Goal: Find specific page/section: Find specific page/section

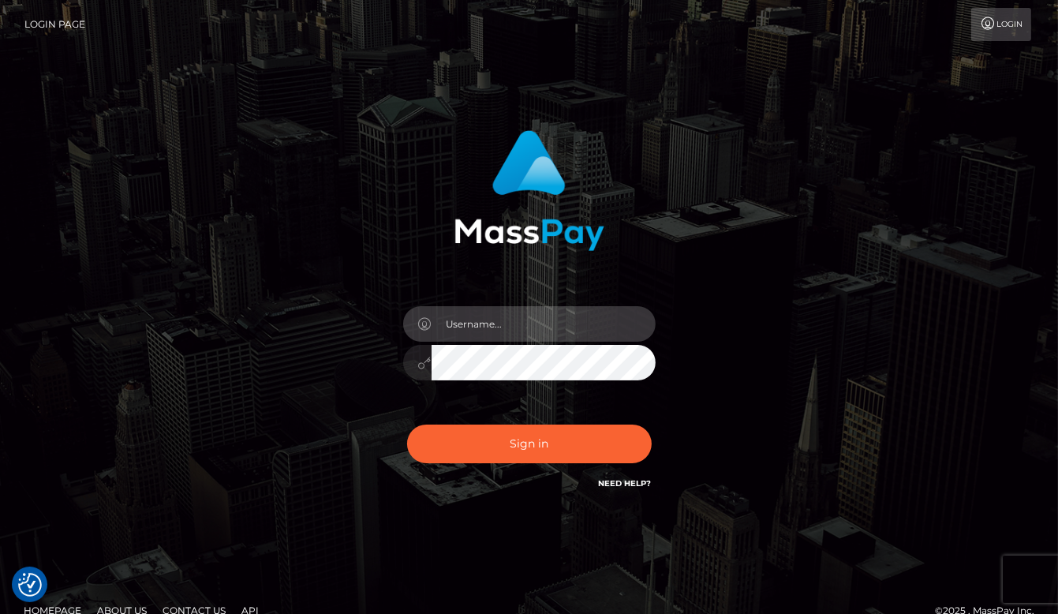
type input "aluasupport"
click at [571, 421] on div "Sign in Need Help?" at bounding box center [529, 450] width 276 height 70
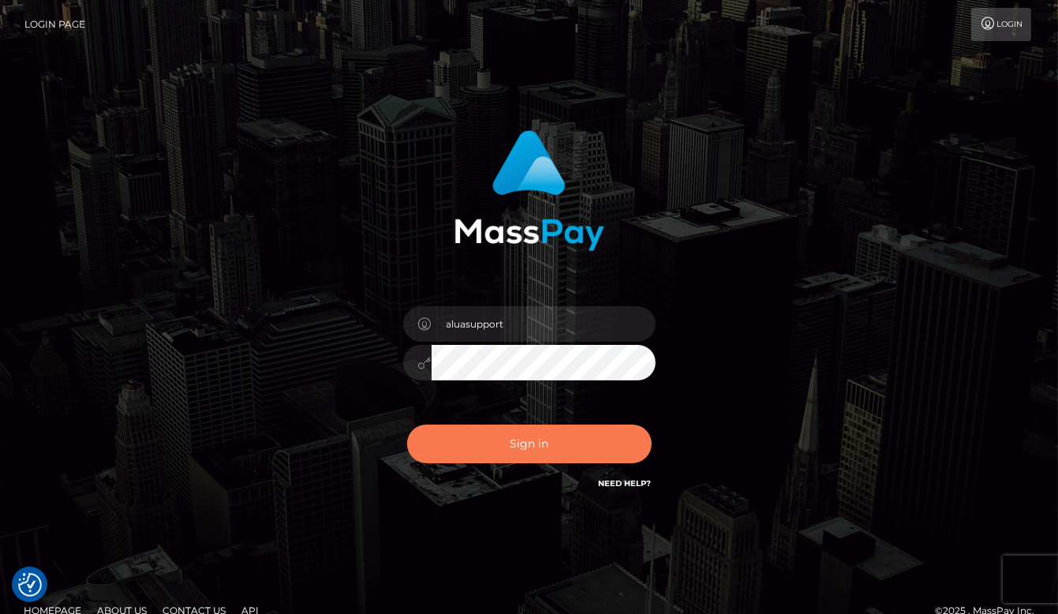
click at [563, 435] on button "Sign in" at bounding box center [529, 443] width 244 height 39
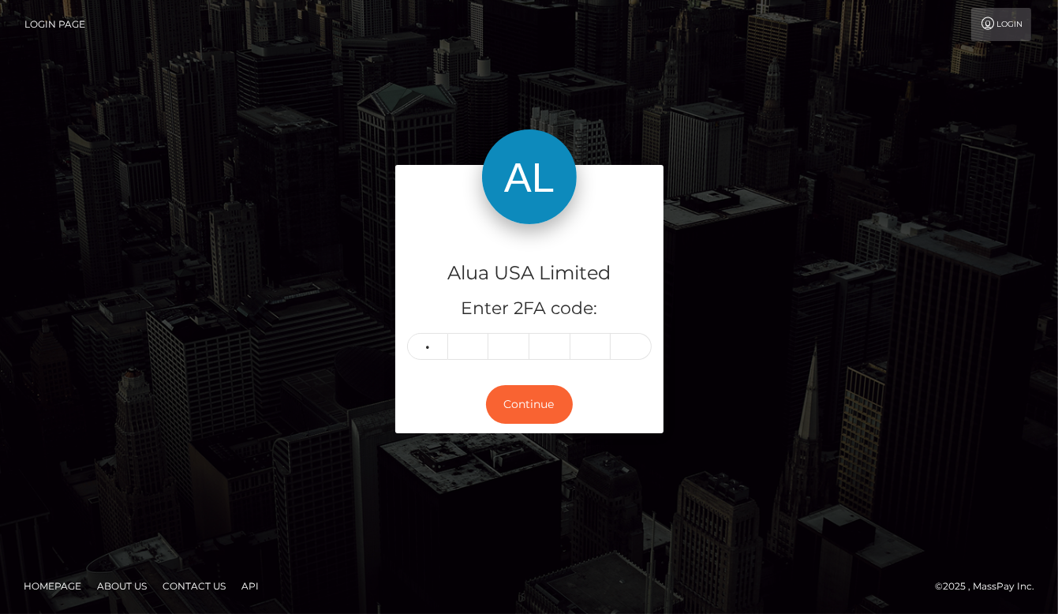
type input "8"
type input "1"
type input "0"
type input "5"
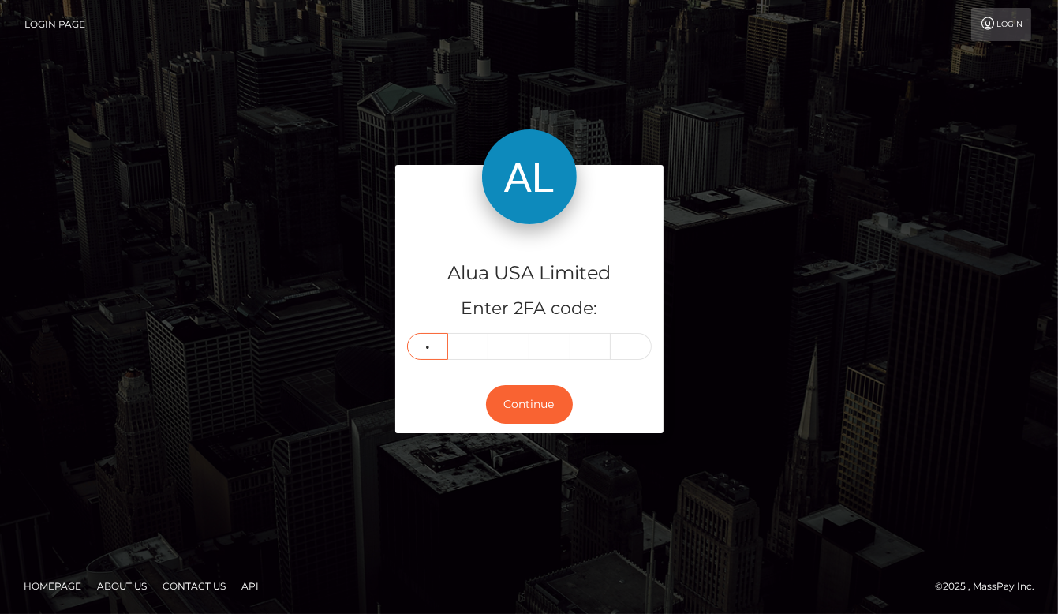
type input "8"
type input "1"
type input "5"
type input "1"
type input "0"
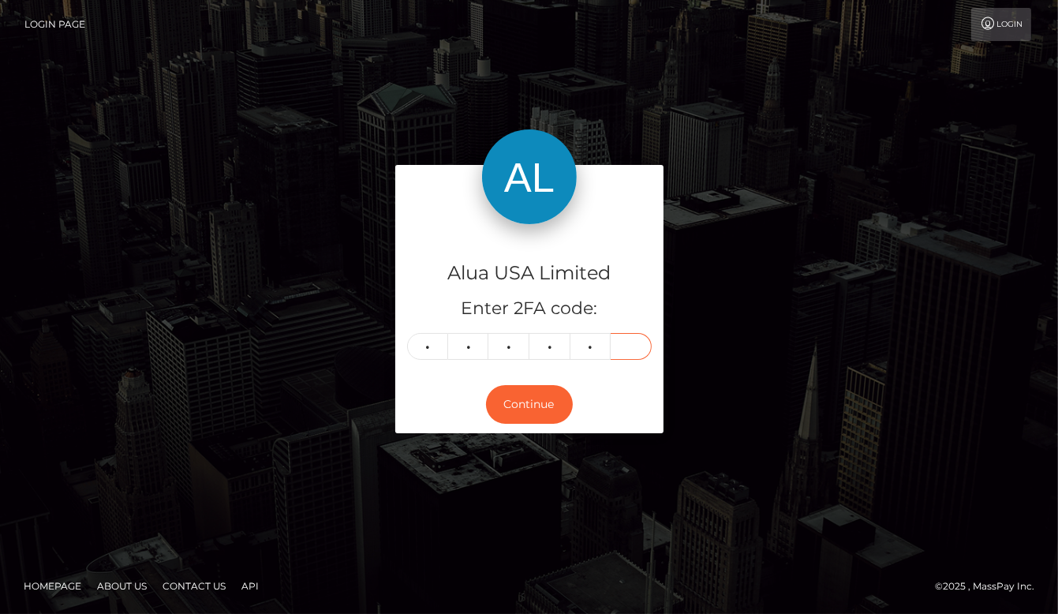
type input "2"
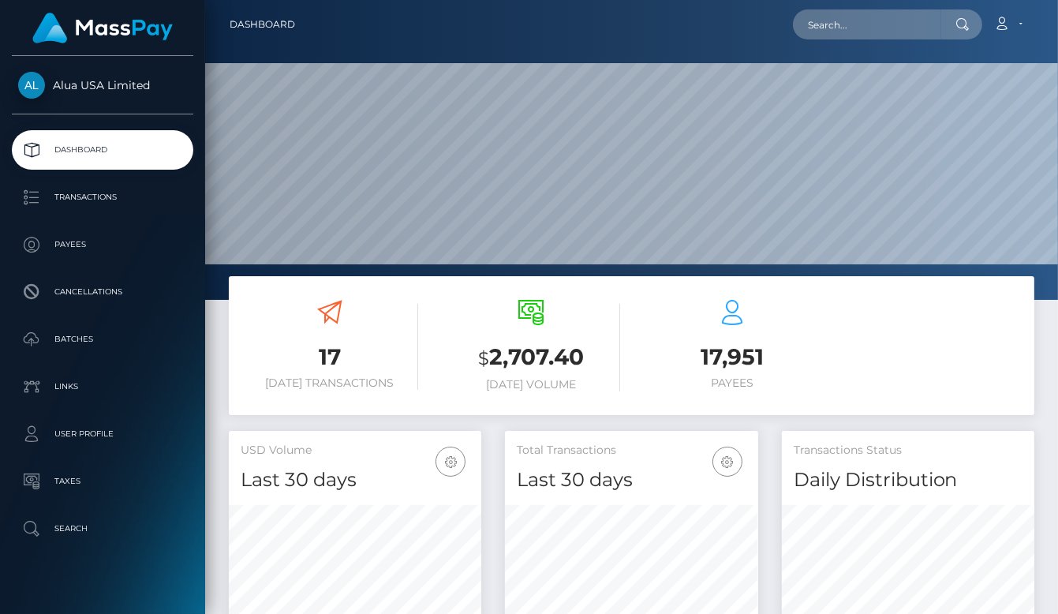
scroll to position [277, 253]
click at [849, 27] on input "text" at bounding box center [867, 24] width 148 height 30
paste input "68a4daede27de3876e0b991b"
type input "68a4daede27de3876e0b991b"
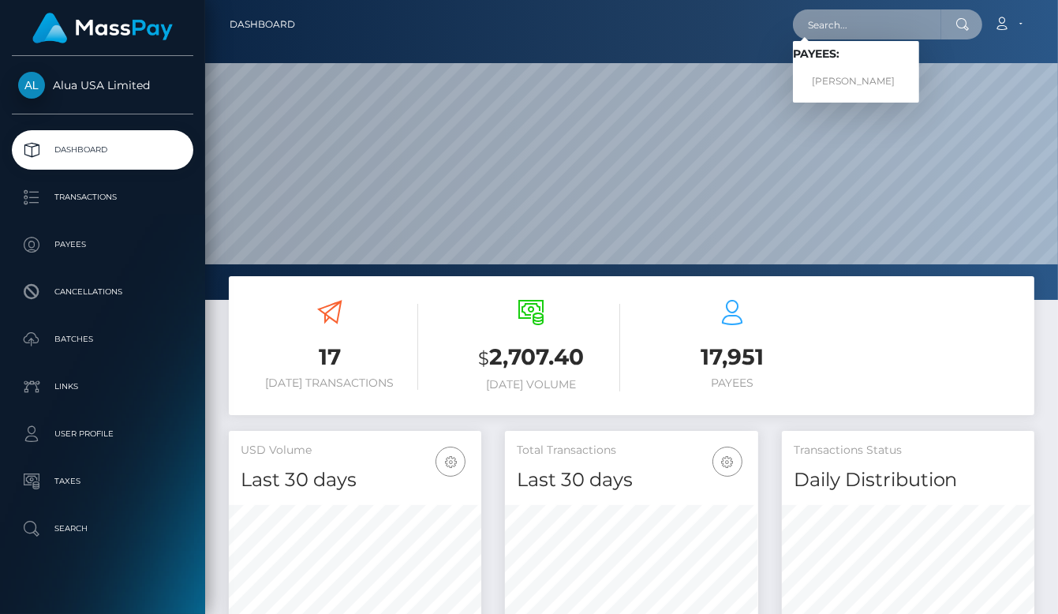
paste input "68a4daede27de3876e0b991b"
type input "68a4daede27de3876e0b991b"
click at [838, 77] on link "Kalliope Xiong" at bounding box center [856, 81] width 126 height 29
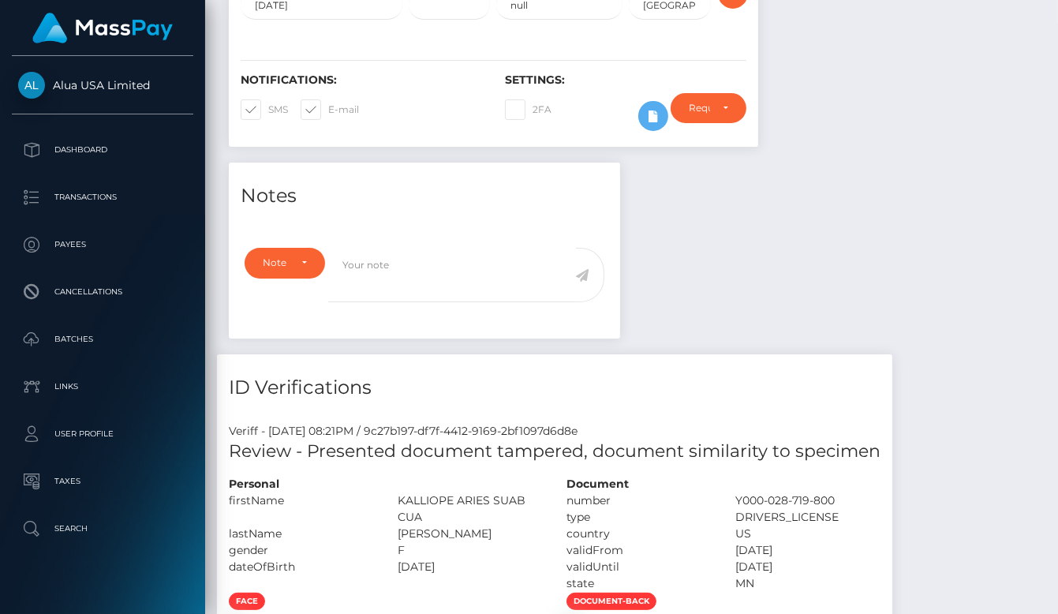
scroll to position [315, 0]
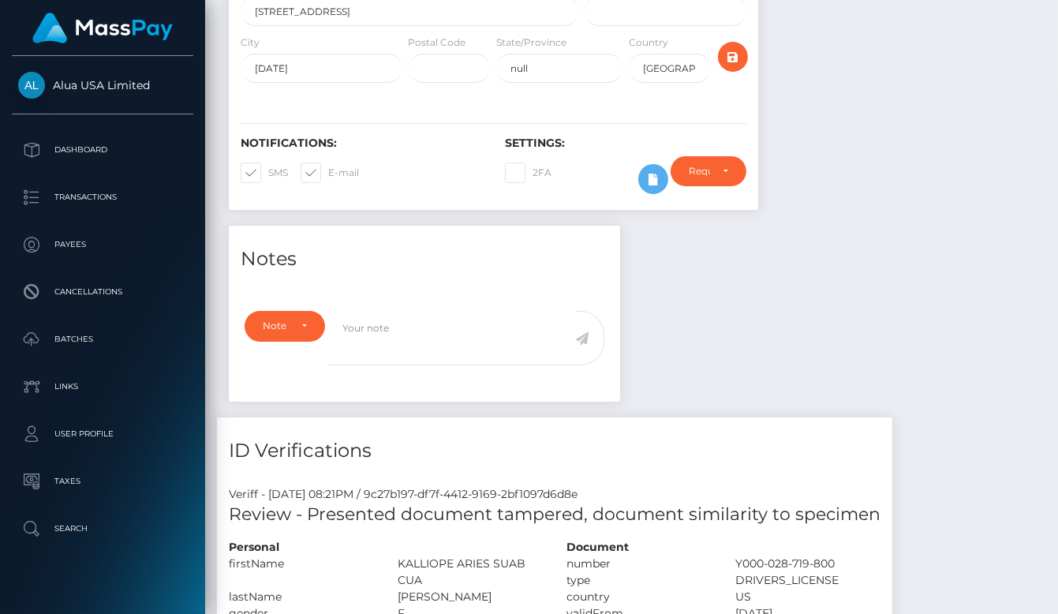
click at [662, 176] on div "Require ID/Selfie Verification Do not require Paid by payee Require ID/Selfie V…" at bounding box center [708, 179] width 99 height 46
click at [651, 181] on icon at bounding box center [653, 180] width 19 height 20
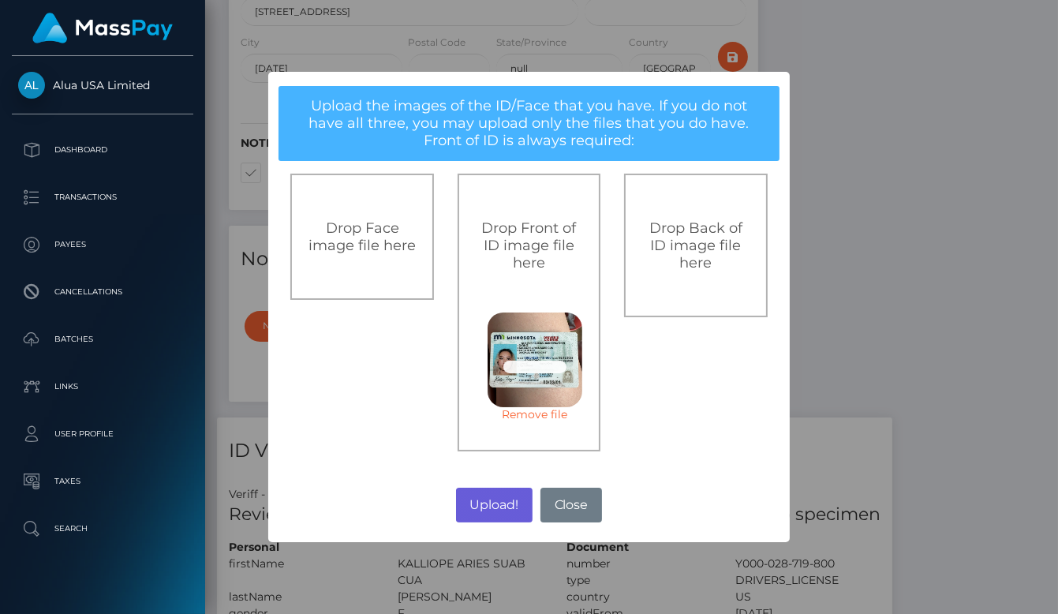
click at [493, 502] on button "Upload!" at bounding box center [494, 504] width 77 height 35
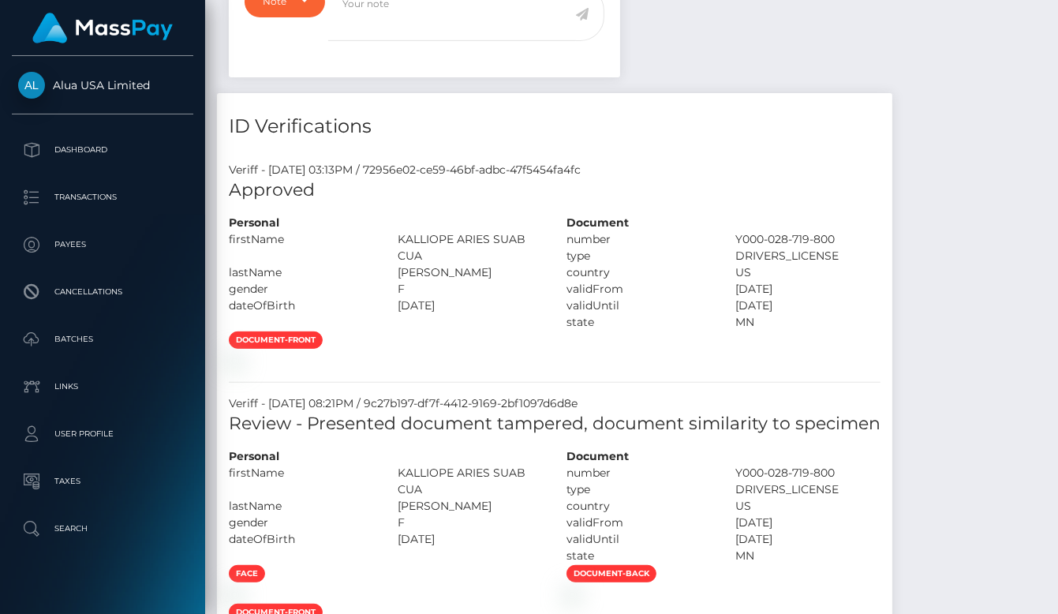
scroll to position [645, 0]
